Goal: Find specific page/section: Find specific page/section

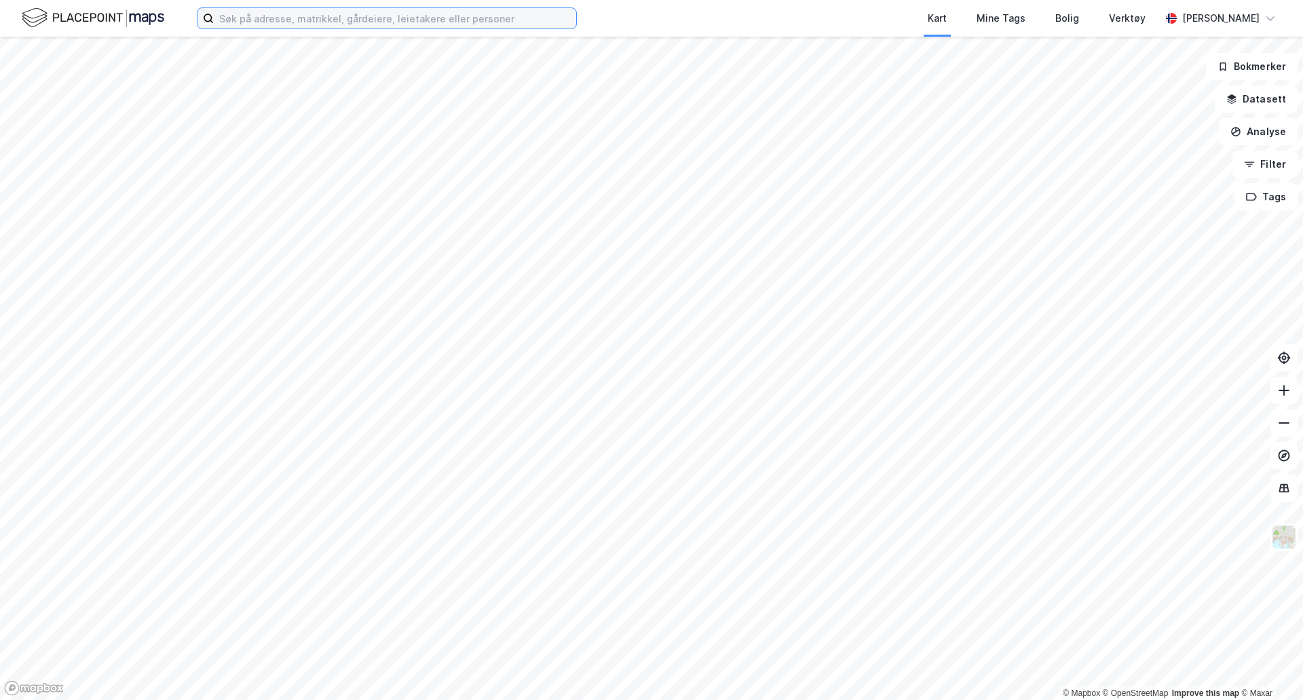
click at [318, 18] on input at bounding box center [395, 18] width 363 height 20
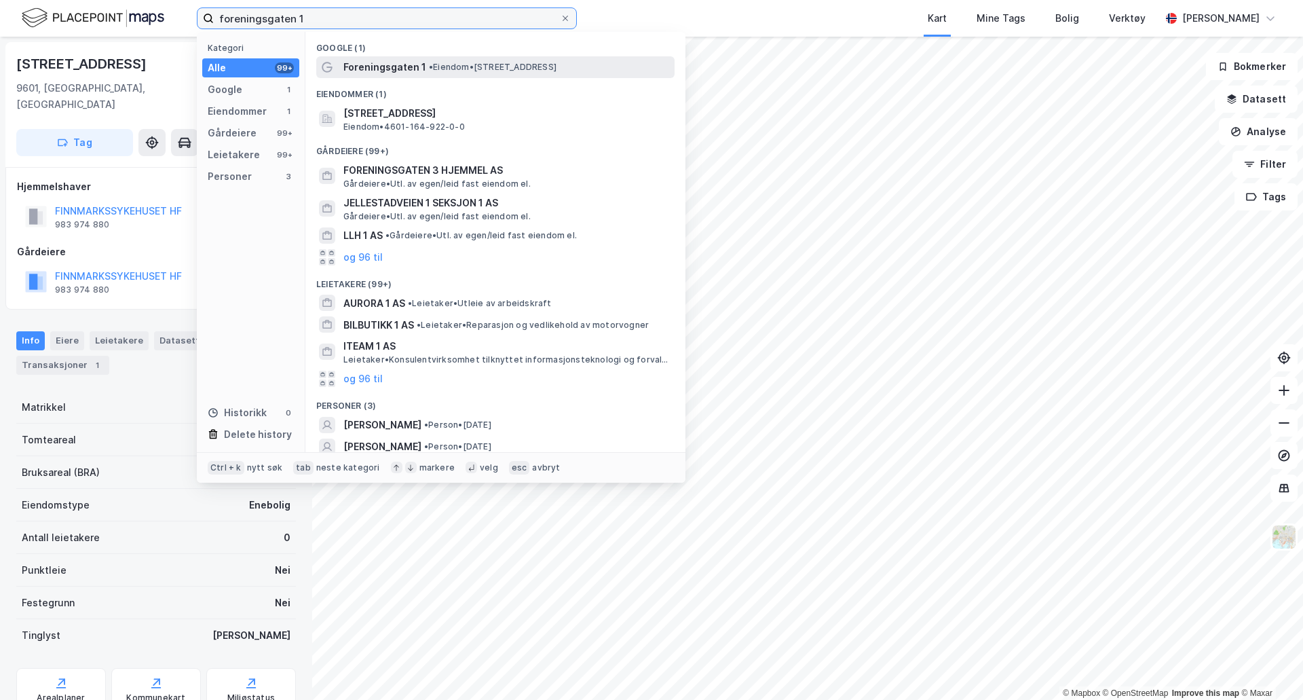
type input "foreningsgaten 1"
click at [520, 67] on span "• Eiendom • [STREET_ADDRESS]" at bounding box center [493, 67] width 128 height 11
